Goal: Task Accomplishment & Management: Use online tool/utility

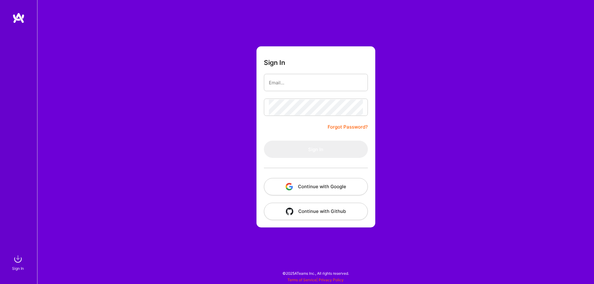
click at [308, 185] on button "Continue with Google" at bounding box center [316, 186] width 104 height 17
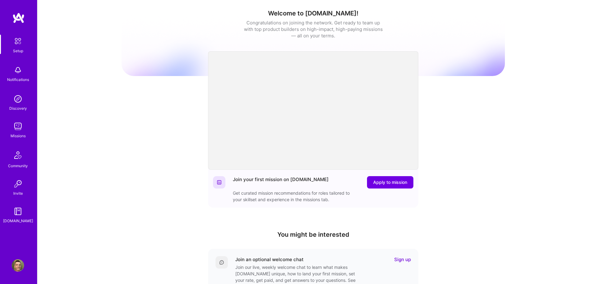
click at [18, 135] on div "Missions" at bounding box center [18, 136] width 15 height 6
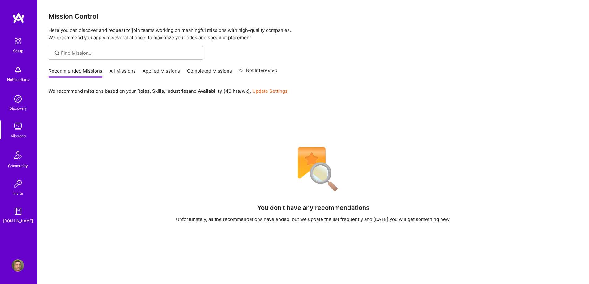
click at [126, 70] on link "All Missions" at bounding box center [122, 73] width 26 height 10
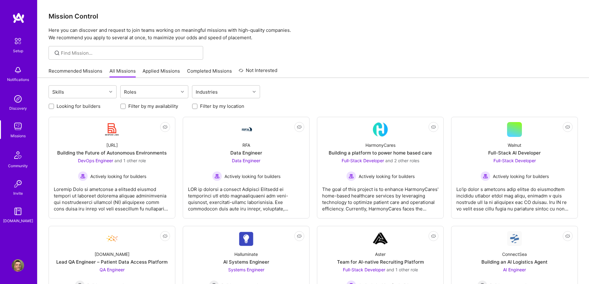
drag, startPoint x: 200, startPoint y: 105, endPoint x: 196, endPoint y: 105, distance: 4.0
click at [197, 105] on div "Filter by my location" at bounding box center [226, 106] width 68 height 6
click at [196, 105] on input "Filter by my location" at bounding box center [195, 107] width 4 height 4
checkbox input "true"
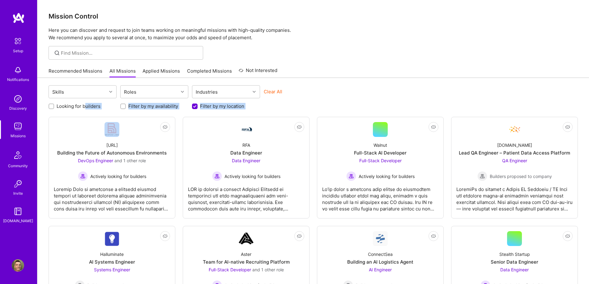
click at [52, 107] on input "Looking for builders" at bounding box center [52, 107] width 4 height 4
checkbox input "true"
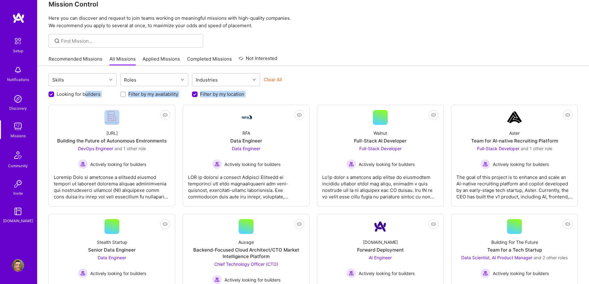
scroll to position [11, 0]
